Goal: Navigation & Orientation: Find specific page/section

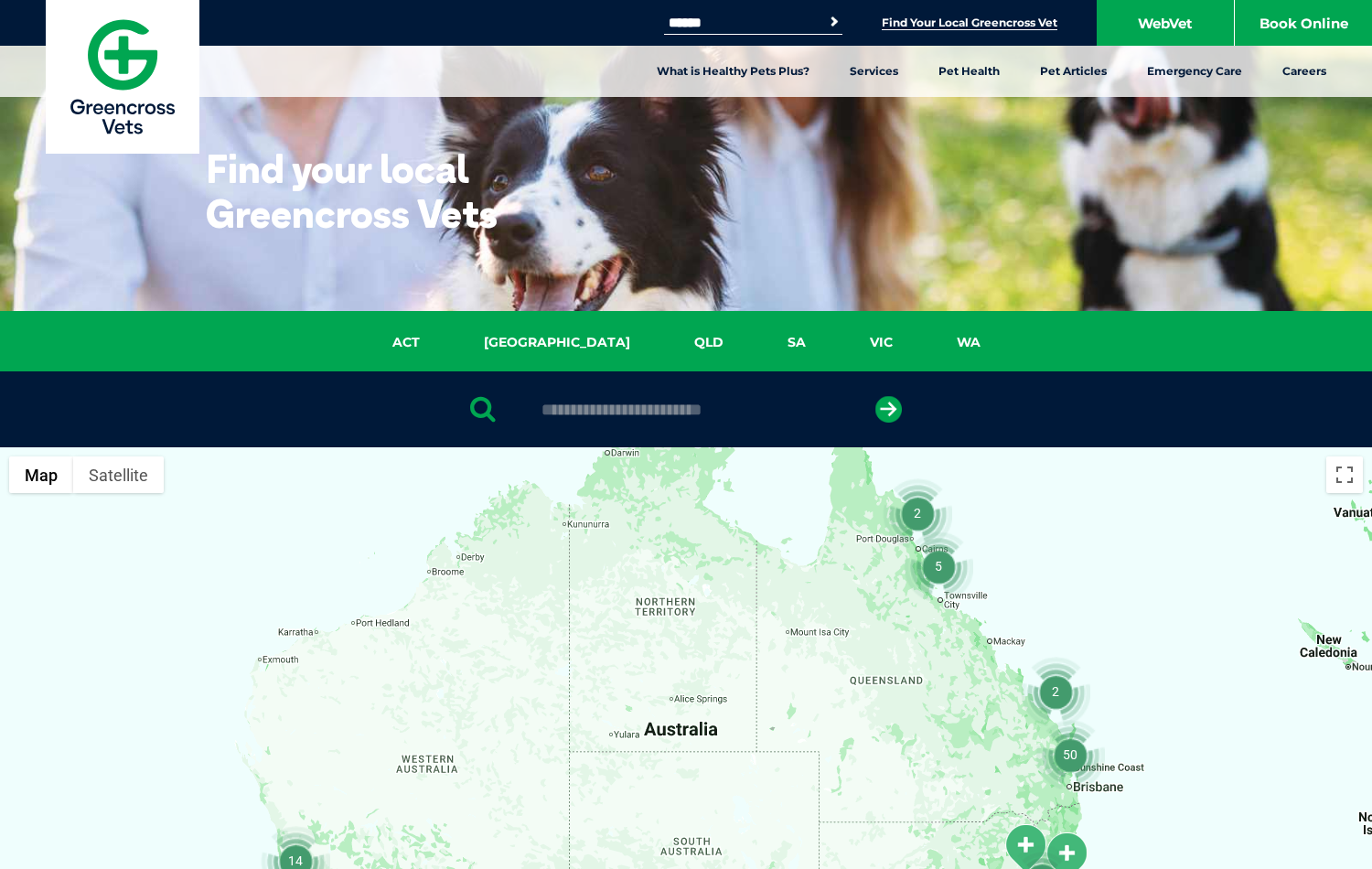
click at [40, 447] on div "50 10 27 29 2 2 2 14 4 5 2 Map Terrain Satellite Labels Keyboard shortcuts Map …" at bounding box center [686, 799] width 1372 height 706
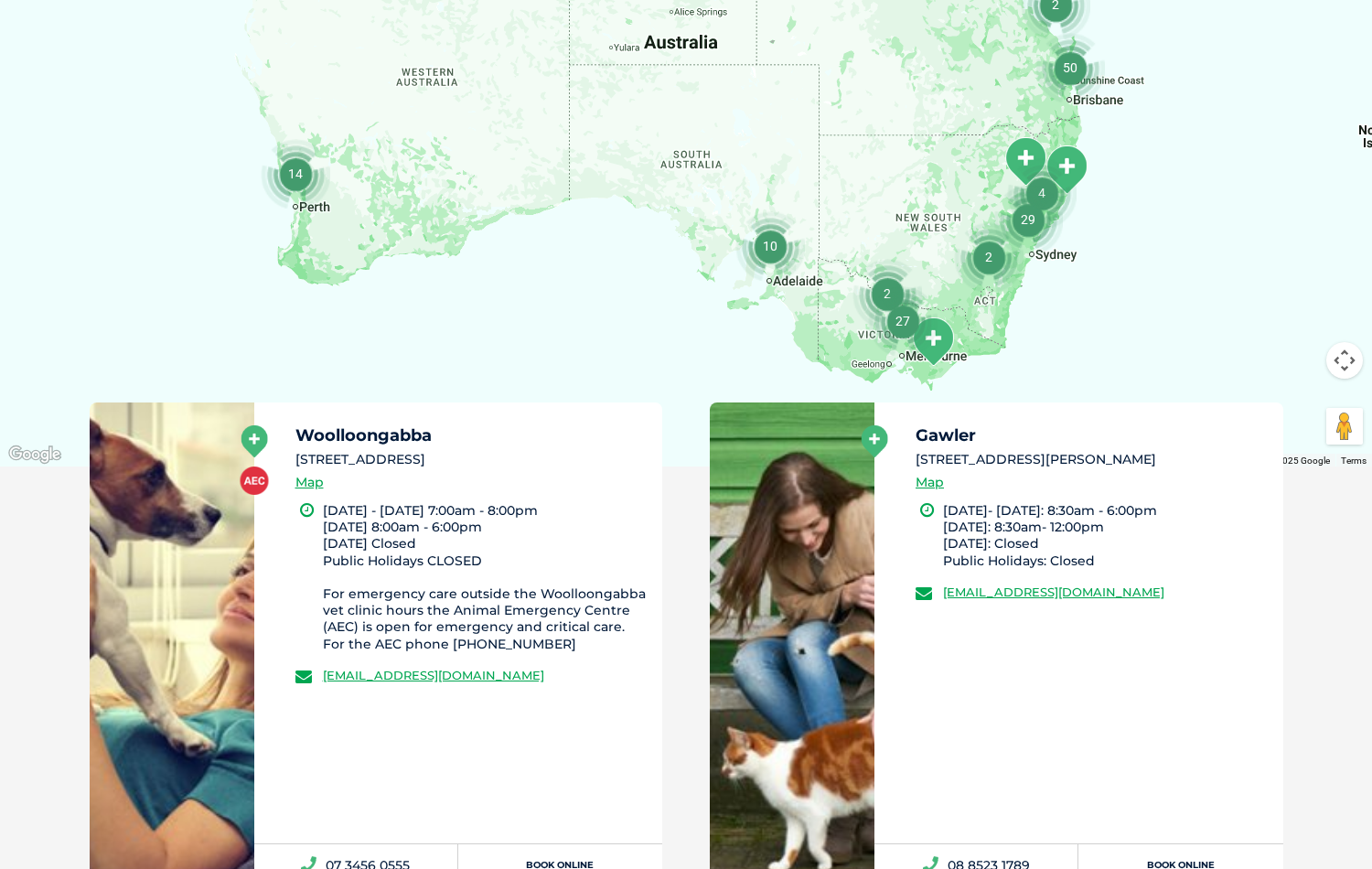
click at [40, 434] on div "50 10 27 29 2 2 2 14 4 5 2 Map Terrain Satellite Labels Keyboard shortcuts Map …" at bounding box center [686, 113] width 1372 height 706
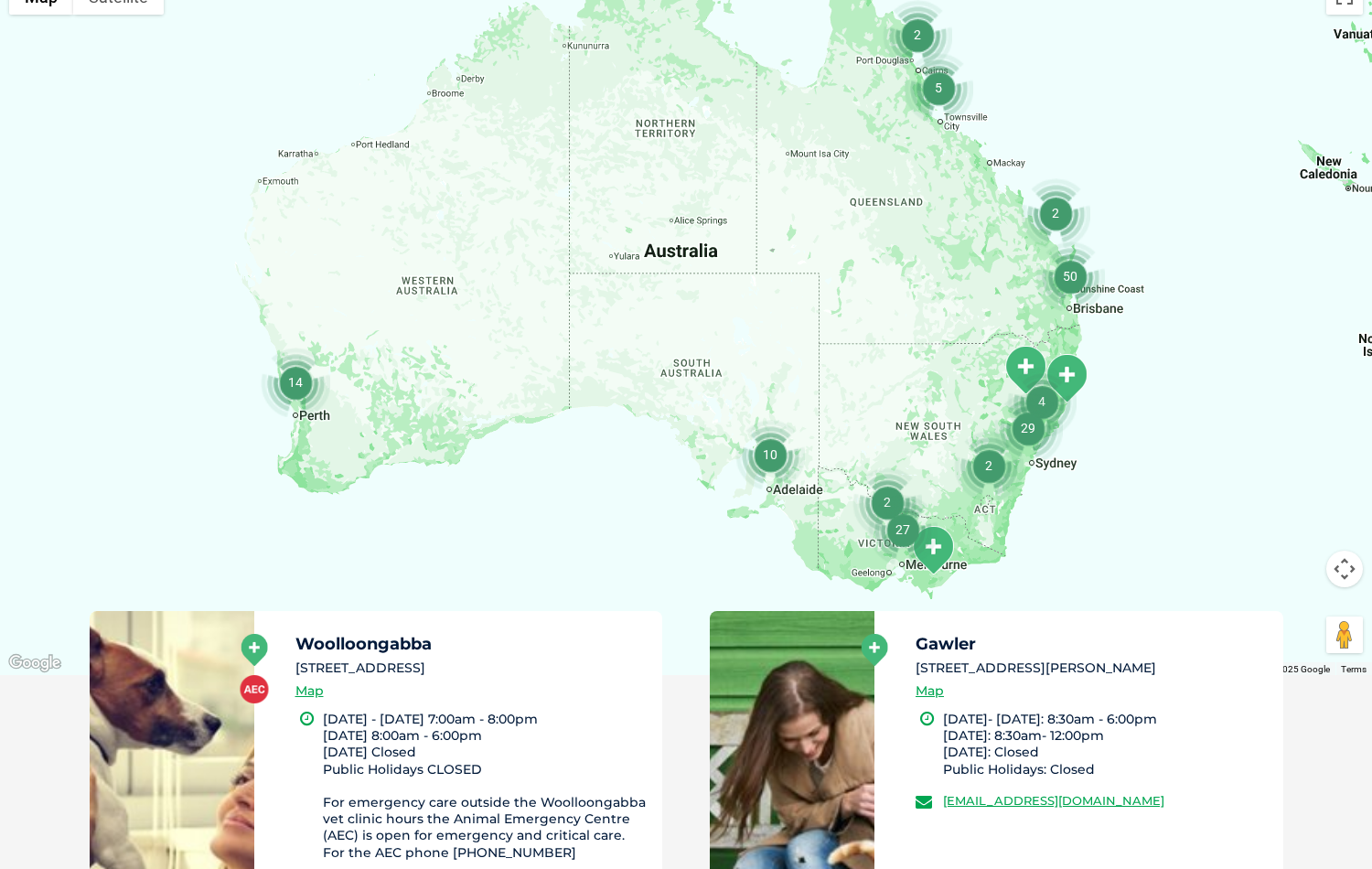
scroll to position [894, 0]
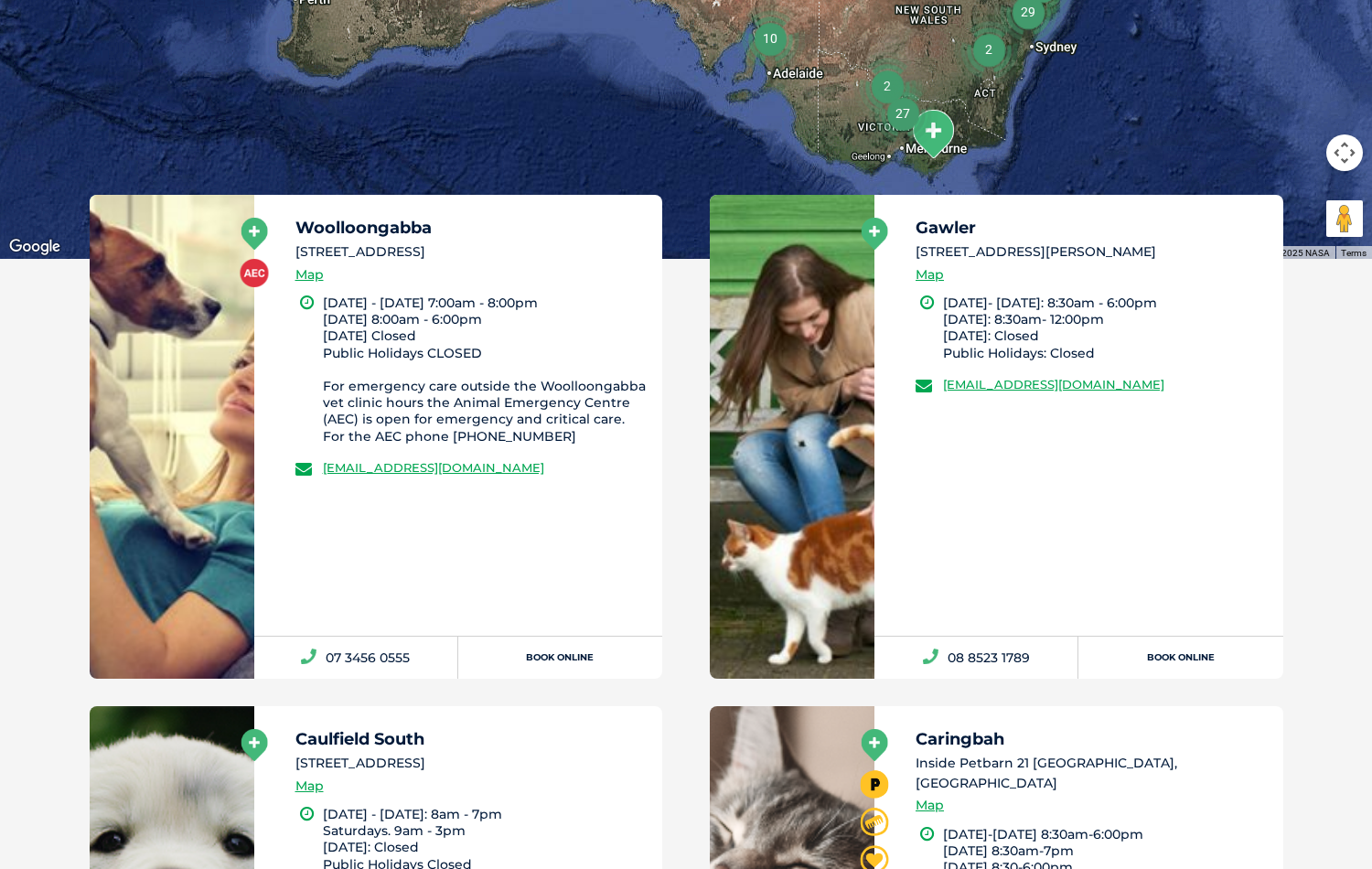
click at [1344, 153] on button "Map camera controls" at bounding box center [1344, 152] width 36 height 36
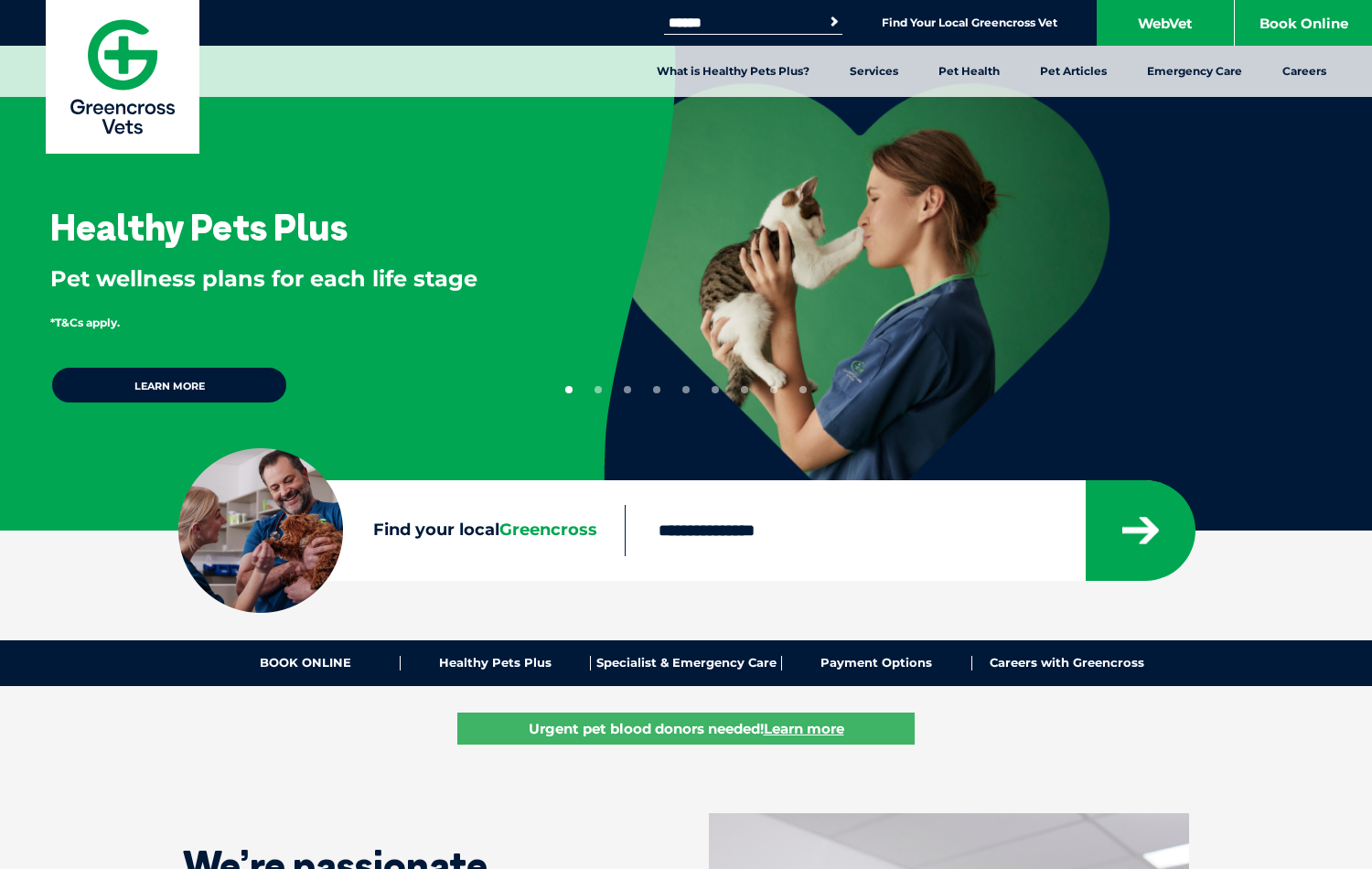
click at [569, 390] on button "1" at bounding box center [569, 390] width 7 height 7
click at [598, 390] on button "2" at bounding box center [598, 390] width 7 height 7
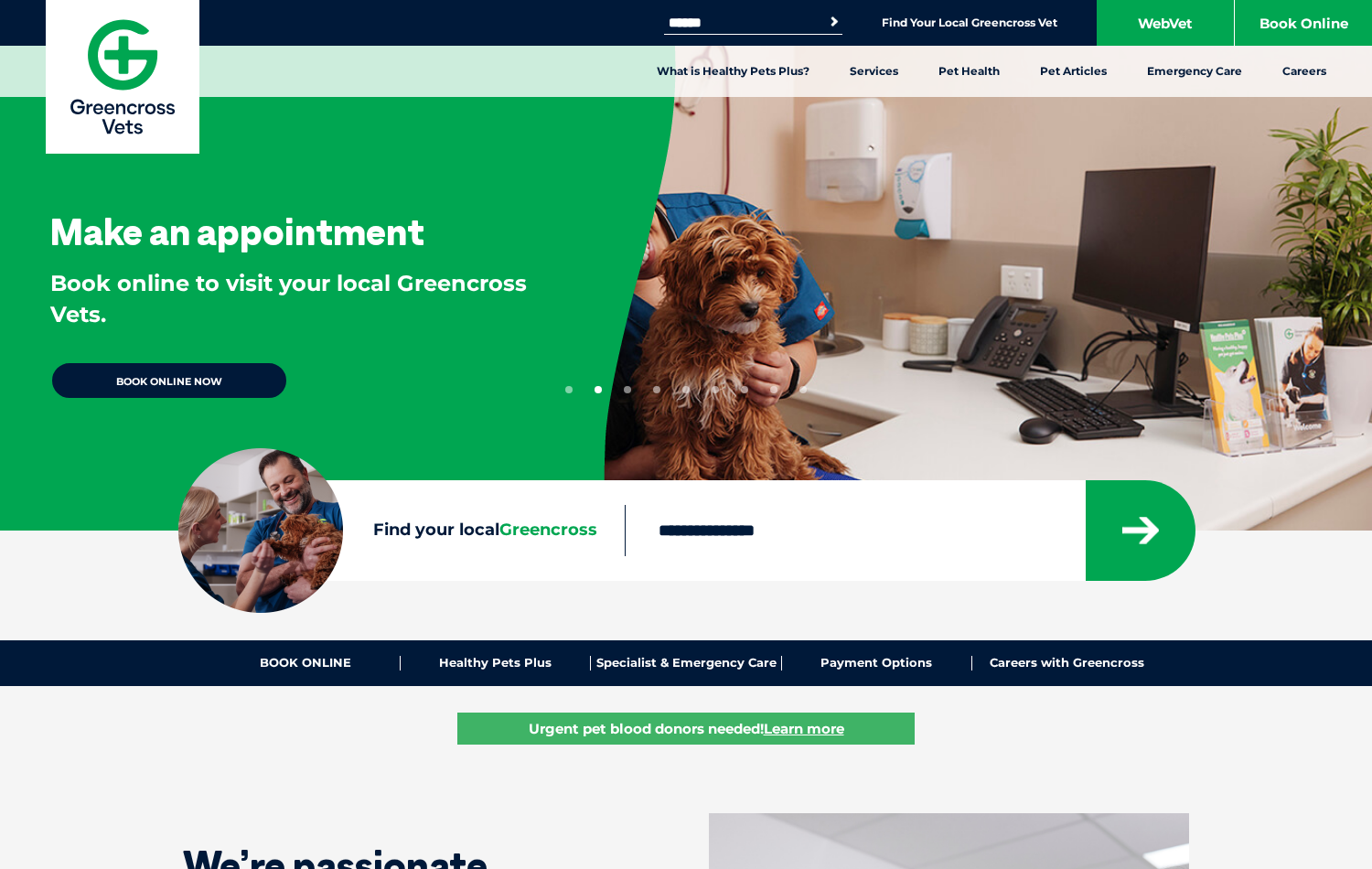
click at [627, 390] on button "3" at bounding box center [627, 390] width 7 height 7
click at [657, 390] on button "4" at bounding box center [657, 390] width 7 height 7
click at [686, 390] on button "5" at bounding box center [686, 390] width 7 height 7
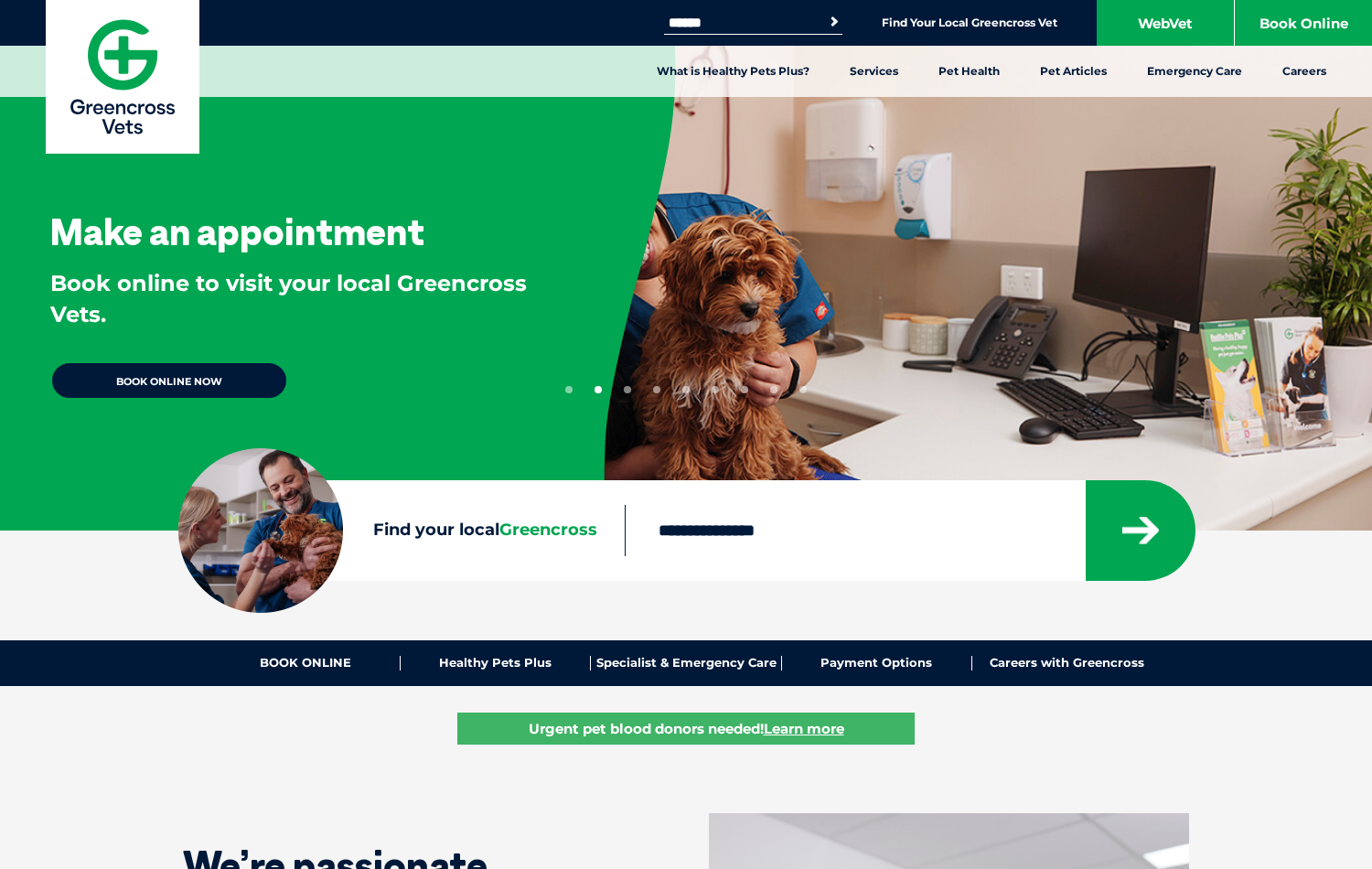
click at [686, 390] on button "5" at bounding box center [686, 390] width 7 height 7
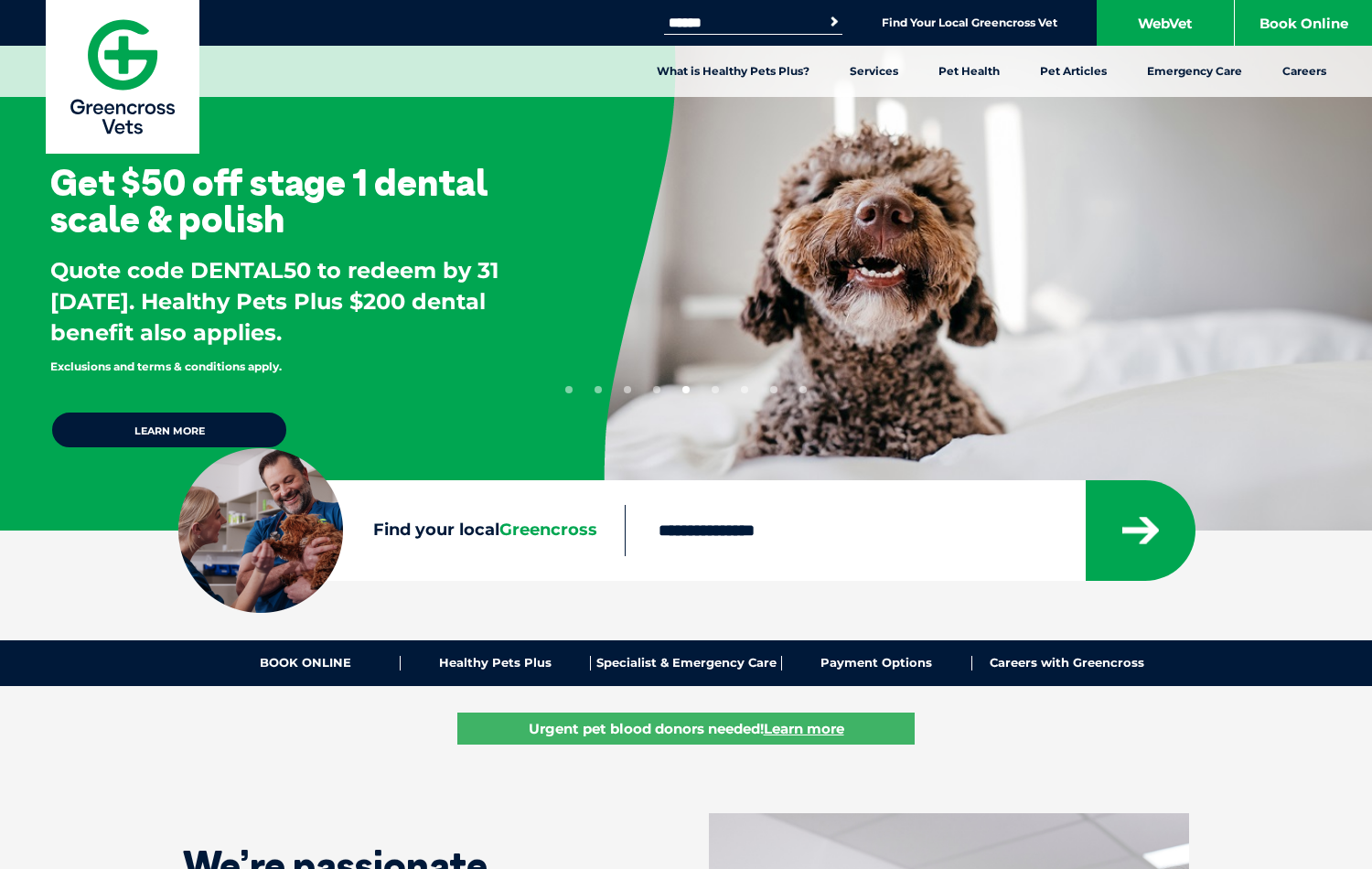
click at [715, 390] on button "6" at bounding box center [715, 390] width 7 height 7
click at [745, 390] on button "7" at bounding box center [745, 390] width 7 height 7
click at [774, 390] on button "8" at bounding box center [774, 390] width 7 height 7
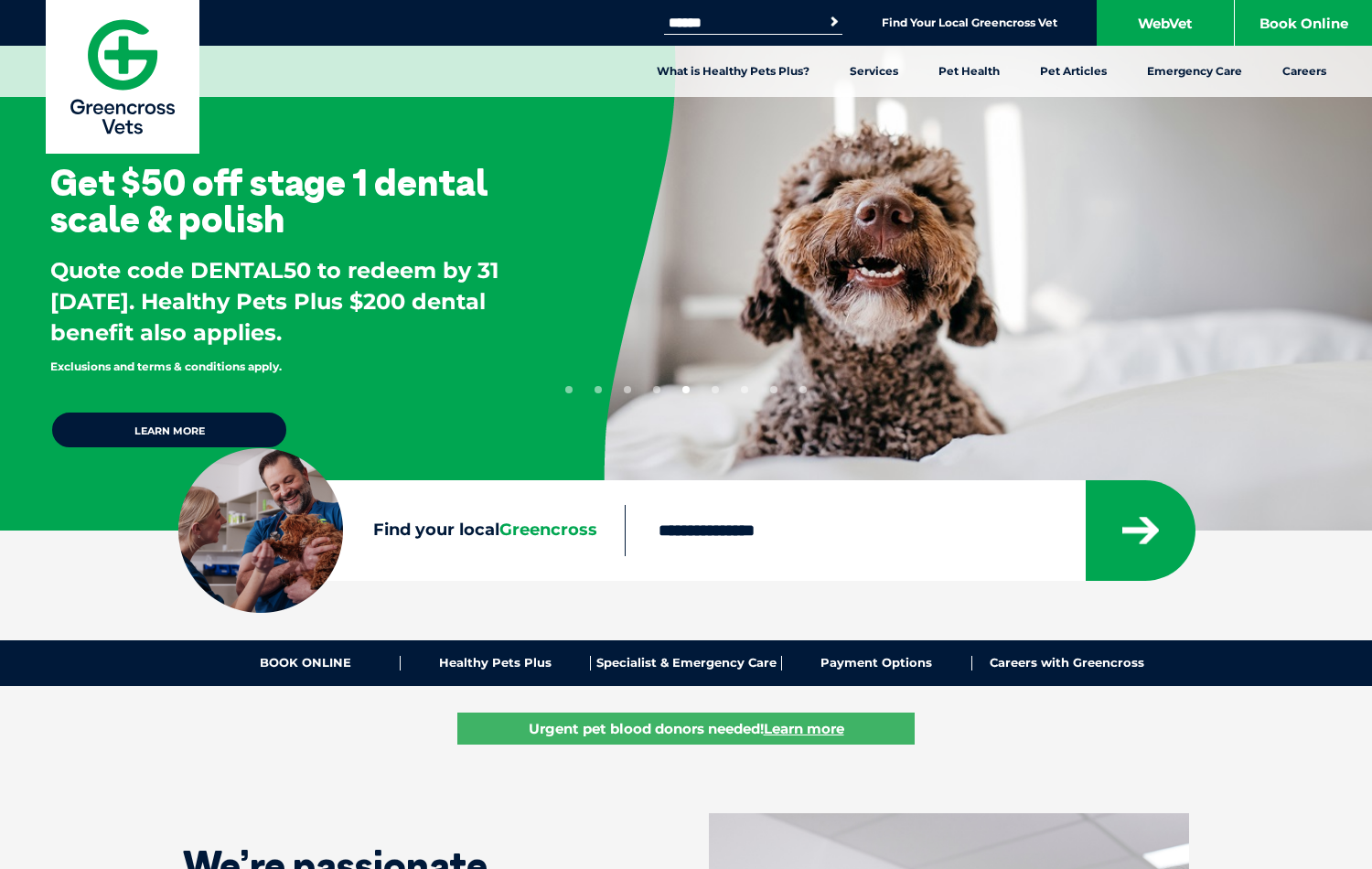
click at [774, 390] on button "8" at bounding box center [774, 390] width 7 height 7
click at [803, 390] on button "9" at bounding box center [803, 390] width 7 height 7
